Goal: Navigation & Orientation: Find specific page/section

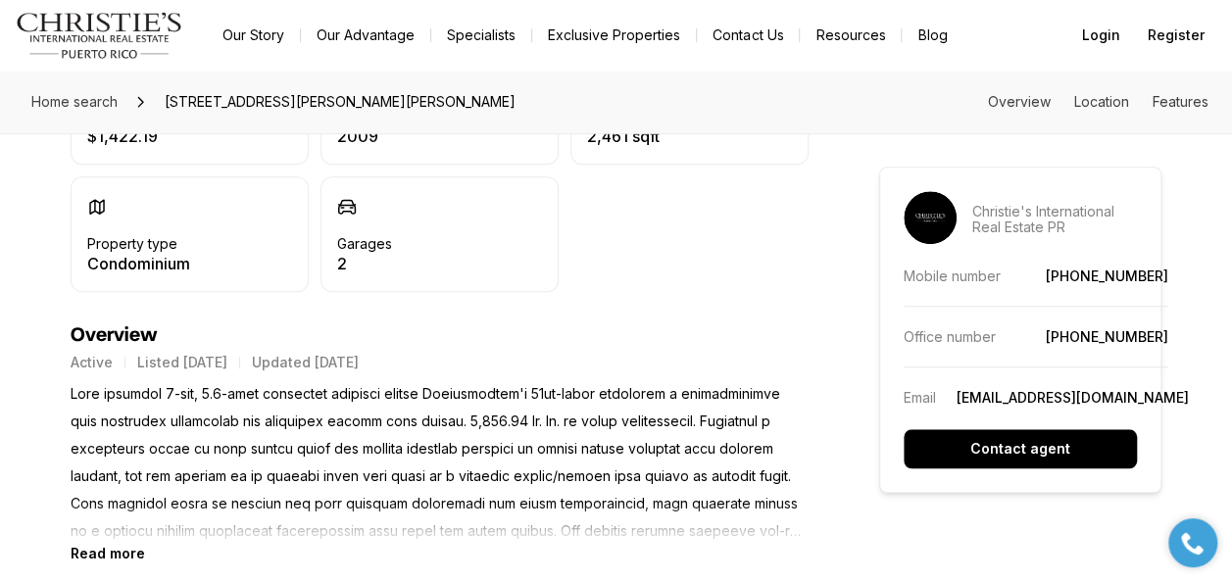
scroll to position [686, 0]
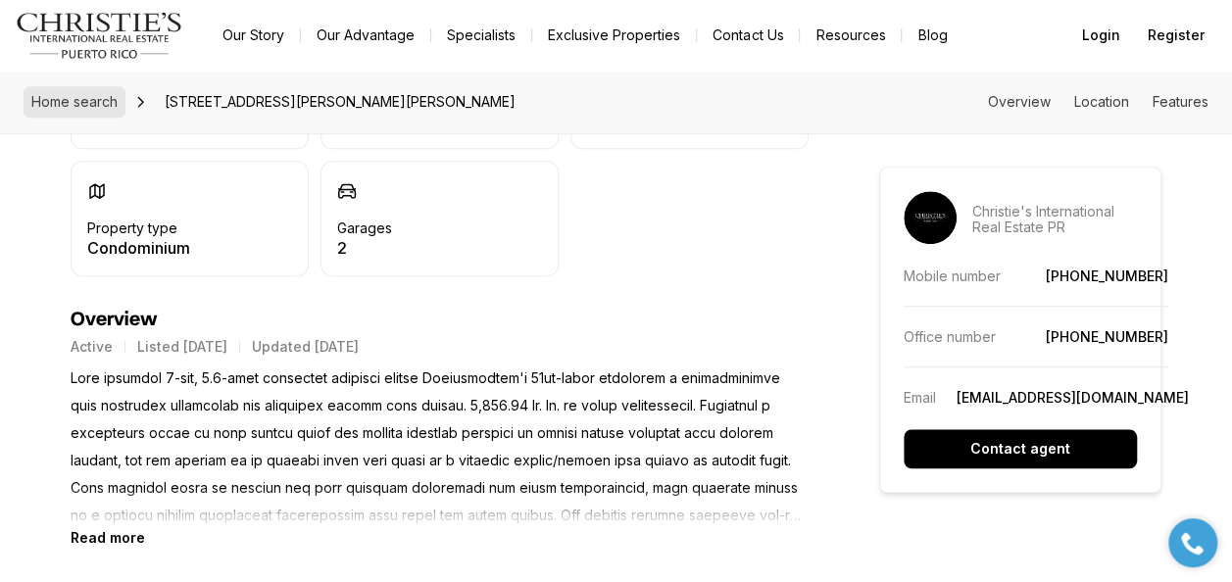
click at [88, 98] on span "Home search" at bounding box center [74, 101] width 86 height 17
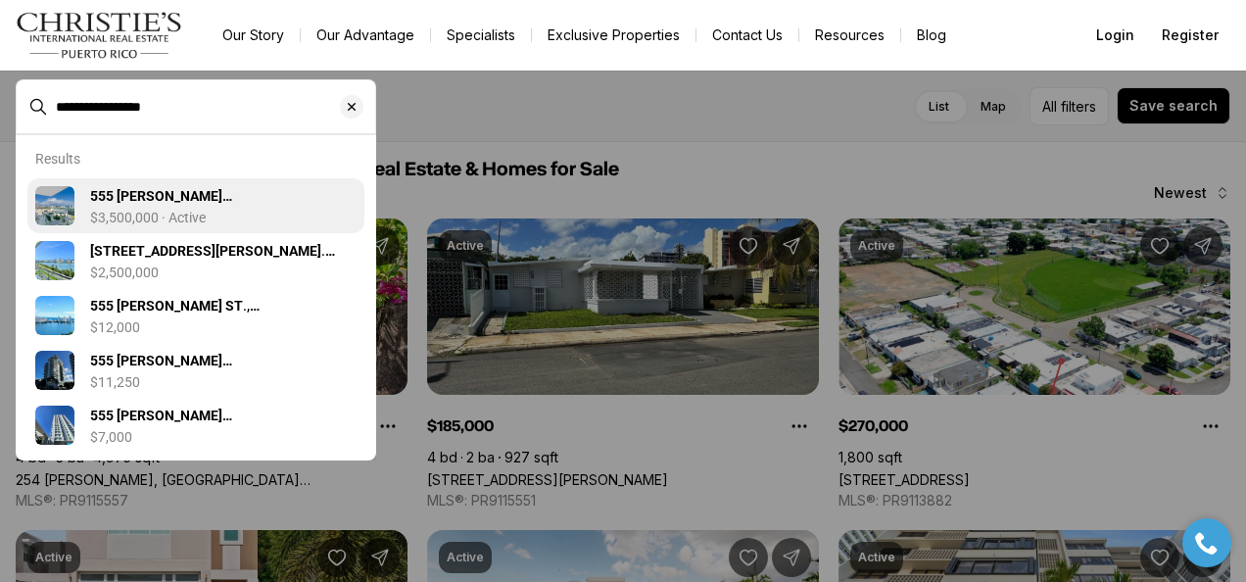
click at [152, 210] on p "$3,500,000 · Active" at bounding box center [148, 218] width 116 height 16
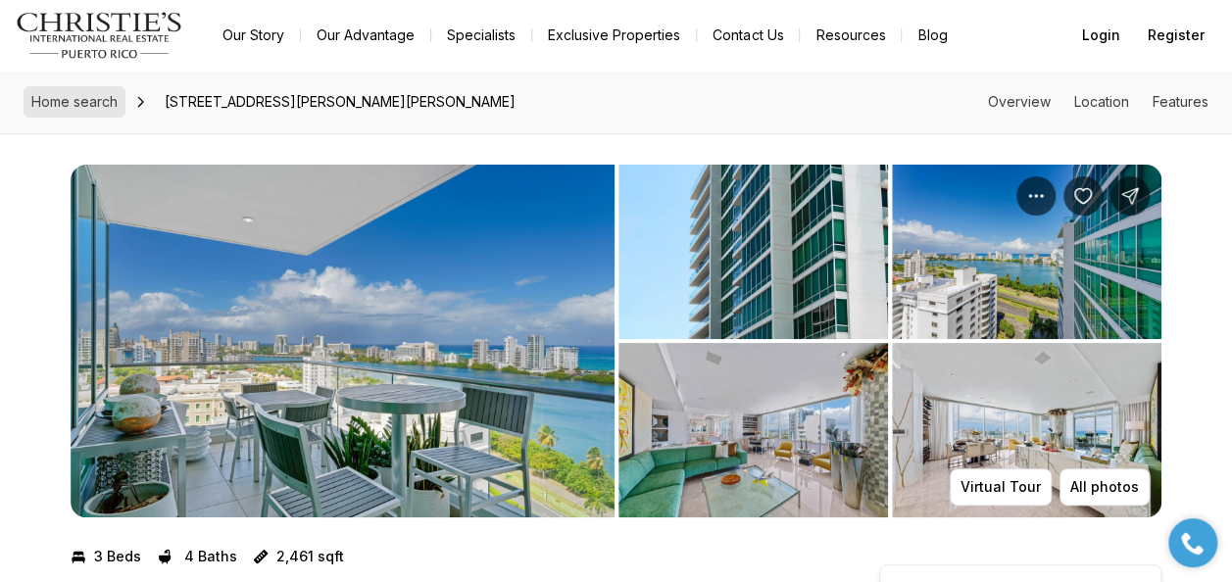
click at [76, 97] on span "Home search" at bounding box center [74, 101] width 86 height 17
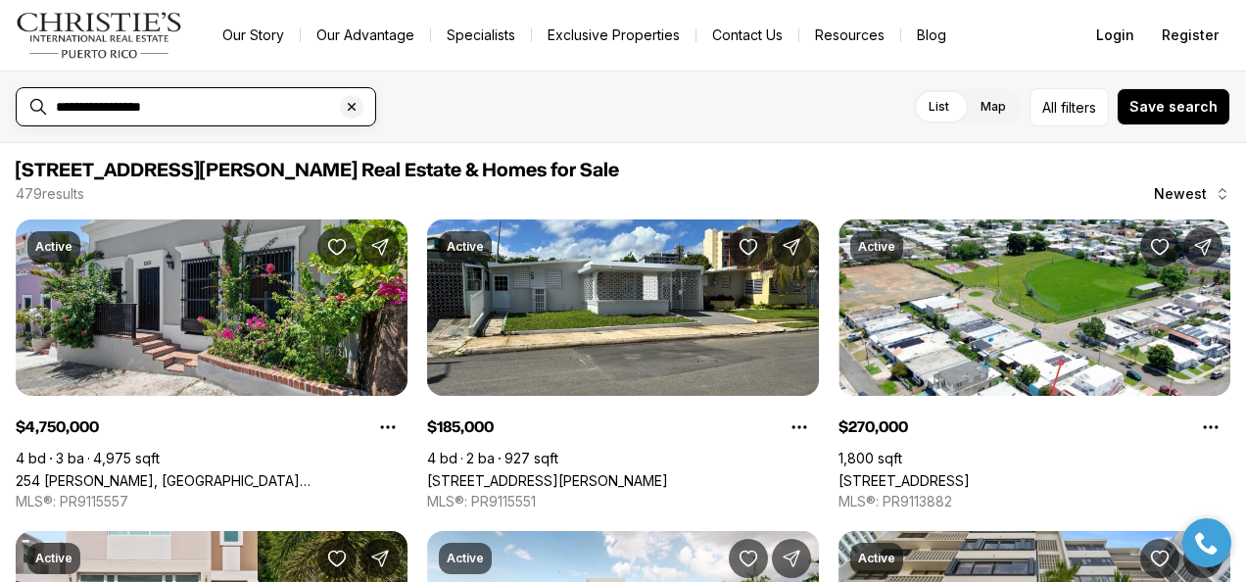
click at [249, 102] on input "**********" at bounding box center [212, 107] width 312 height 18
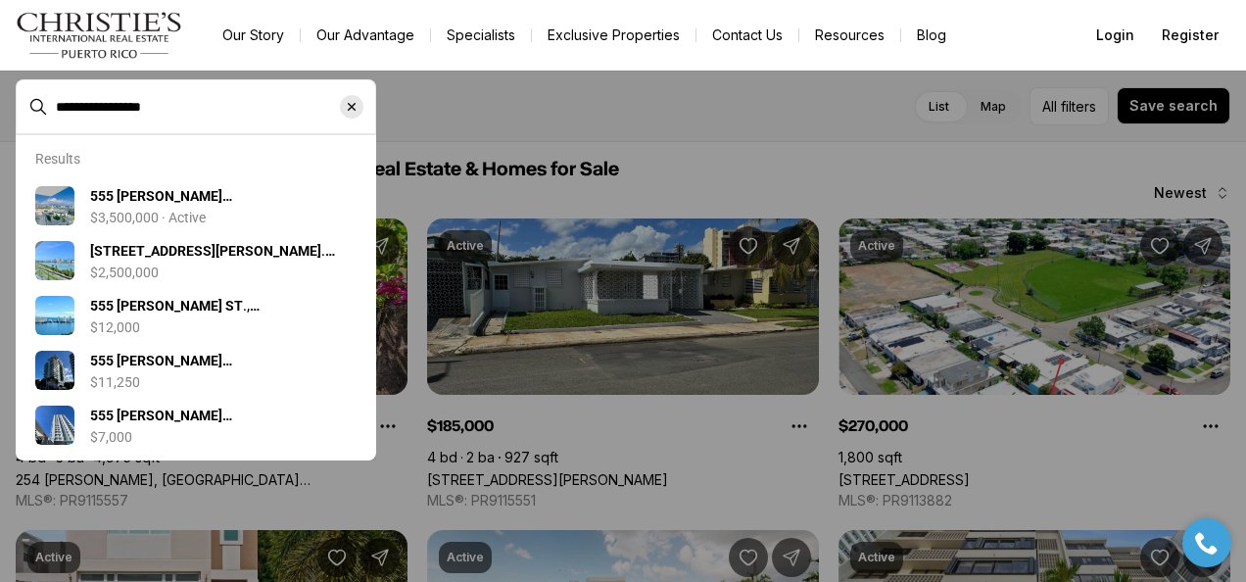
click at [348, 101] on icon "Clear search input" at bounding box center [352, 107] width 16 height 16
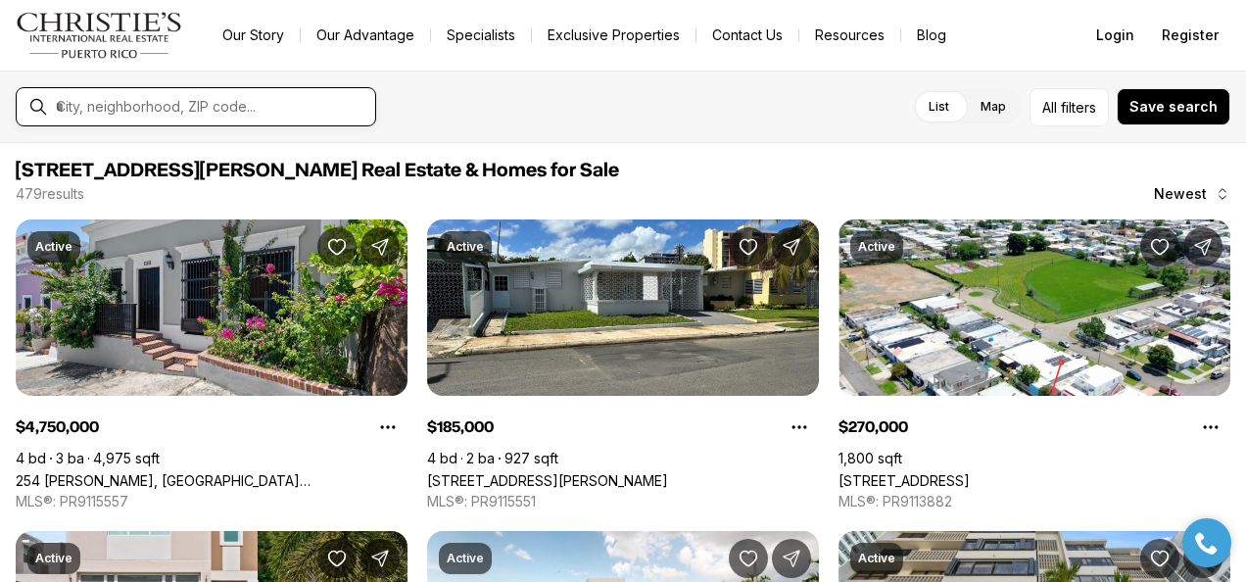
click at [184, 108] on input "text" at bounding box center [212, 107] width 312 height 18
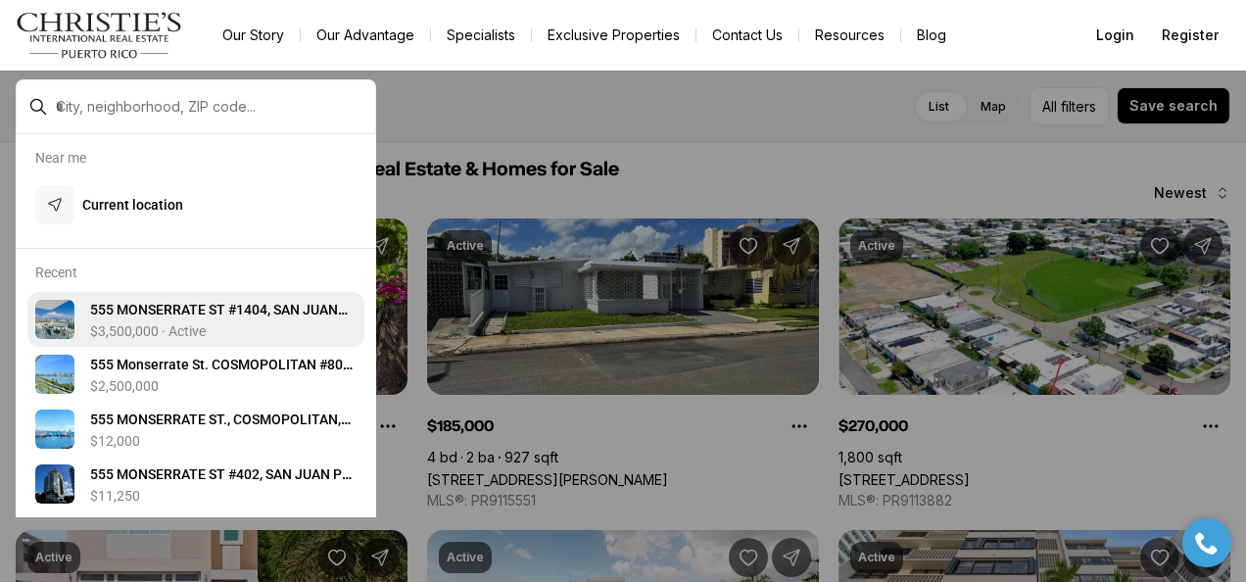
click at [135, 315] on span "5 5 5 M O N S E R R A T E S T # 1 4 0 4 , S A N J U A N P R , 0 0 9 0 7" at bounding box center [219, 319] width 258 height 35
